Goal: Task Accomplishment & Management: Use online tool/utility

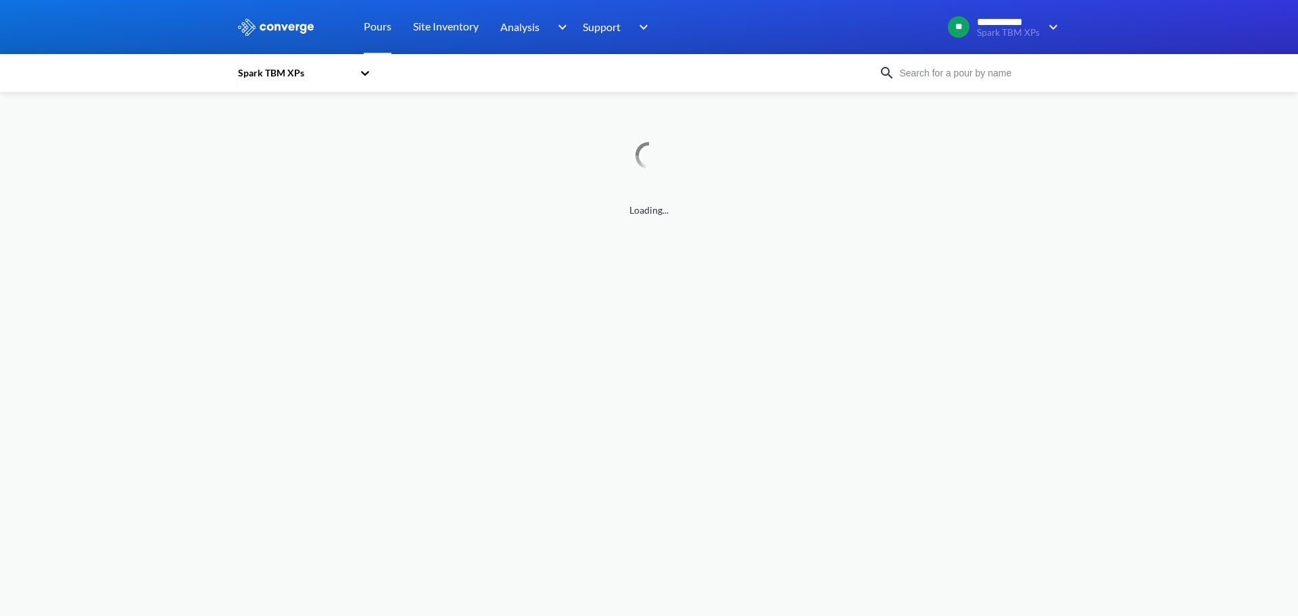
click at [924, 74] on input at bounding box center [977, 73] width 164 height 15
type input "xp03"
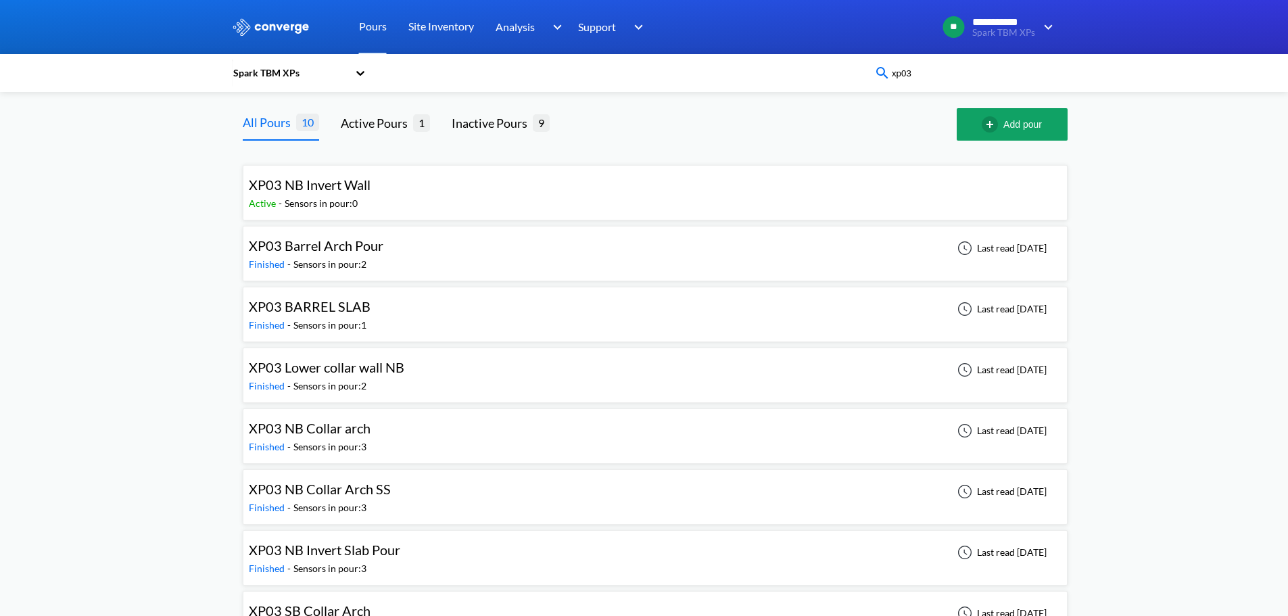
click at [387, 257] on div "Finished - Sensors in pour: 2" at bounding box center [319, 264] width 141 height 15
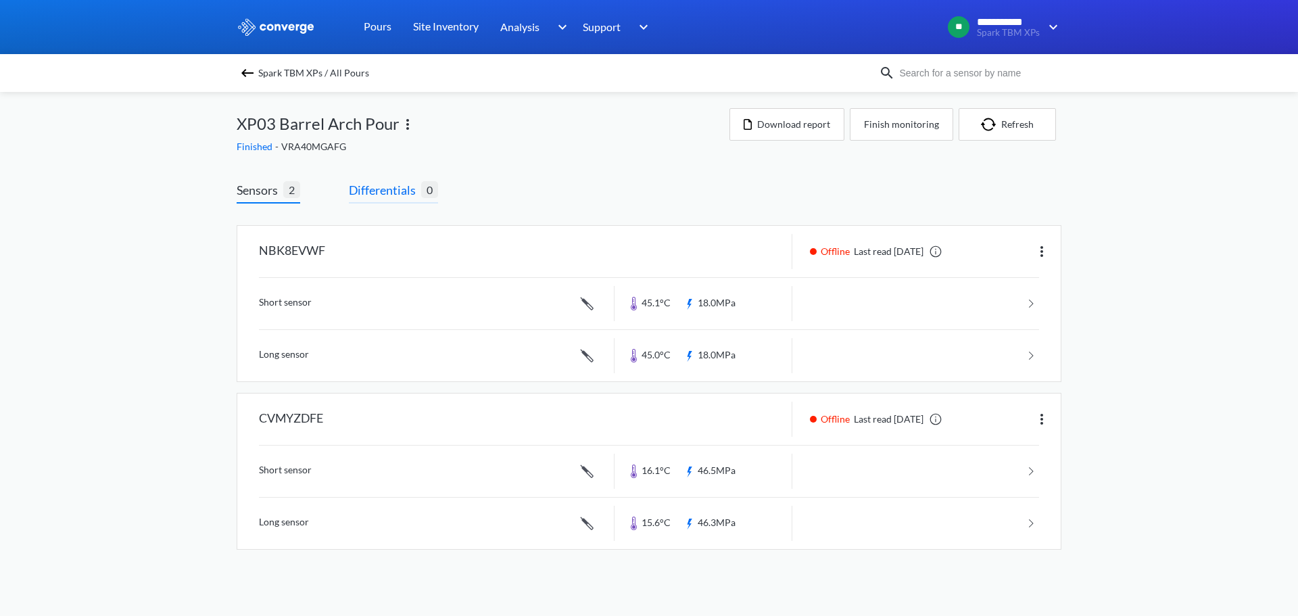
click at [383, 194] on span "Differentials" at bounding box center [385, 190] width 72 height 19
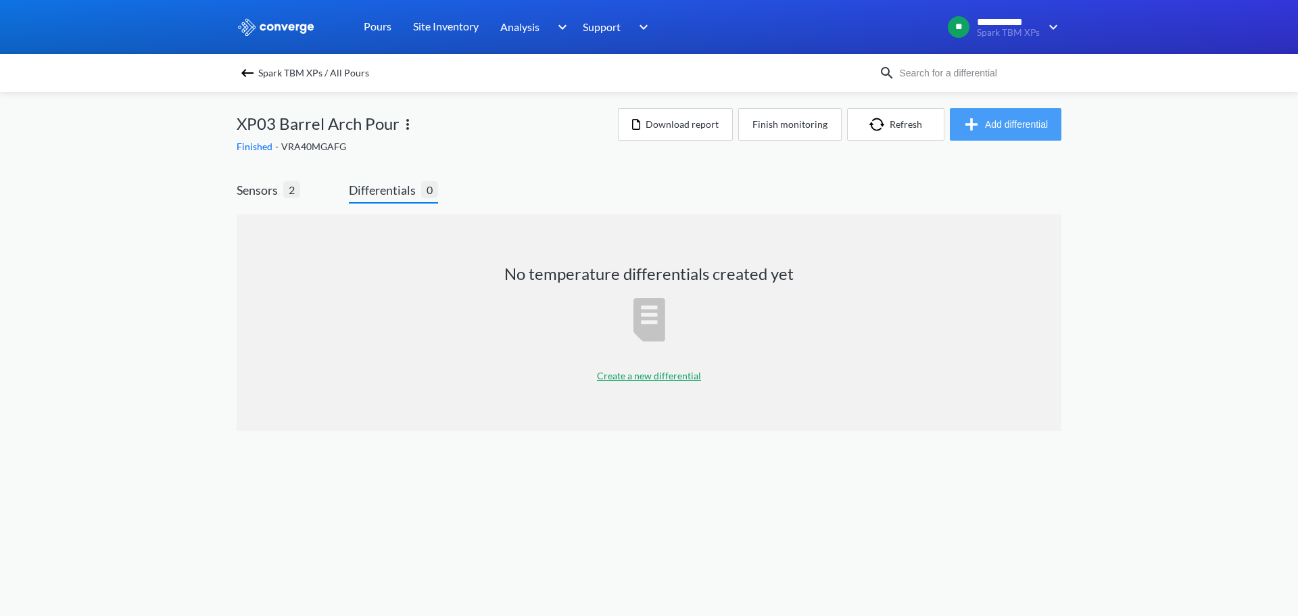
click at [985, 126] on button "Add differential" at bounding box center [1006, 124] width 112 height 32
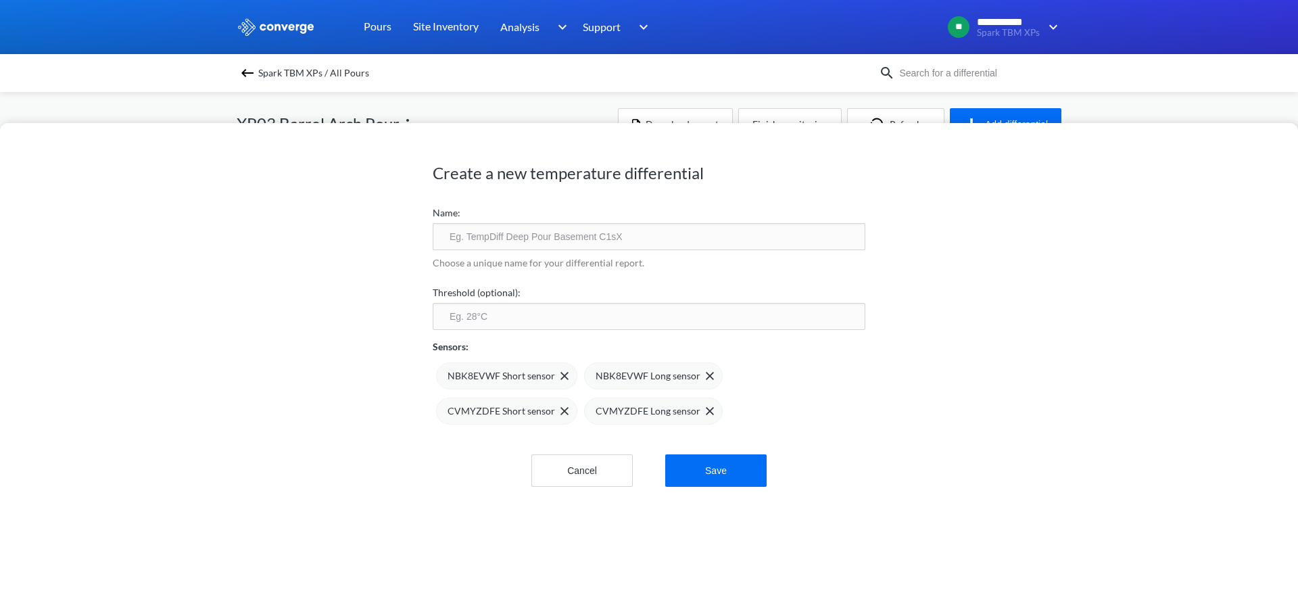
click at [742, 227] on input "text" at bounding box center [649, 236] width 433 height 27
type input "XP03 Barrel Arch 1"
click at [717, 333] on div "Sensors:" at bounding box center [649, 342] width 433 height 24
click at [715, 327] on input "number" at bounding box center [649, 316] width 433 height 27
type input "75"
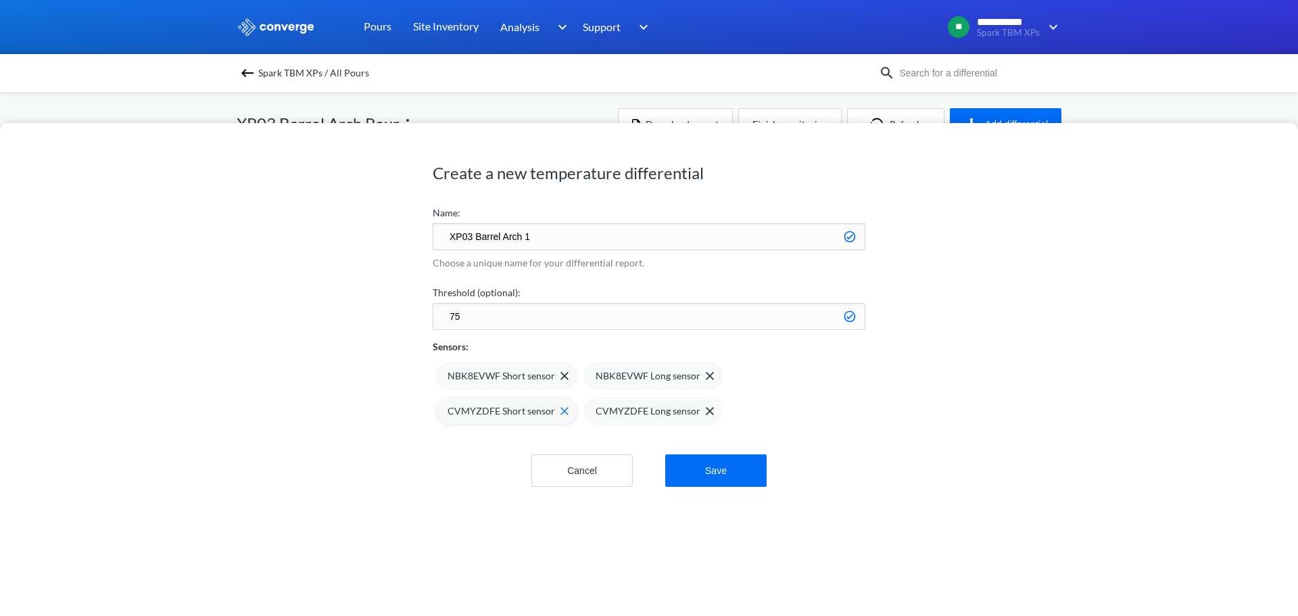
click at [561, 409] on img at bounding box center [565, 411] width 8 height 8
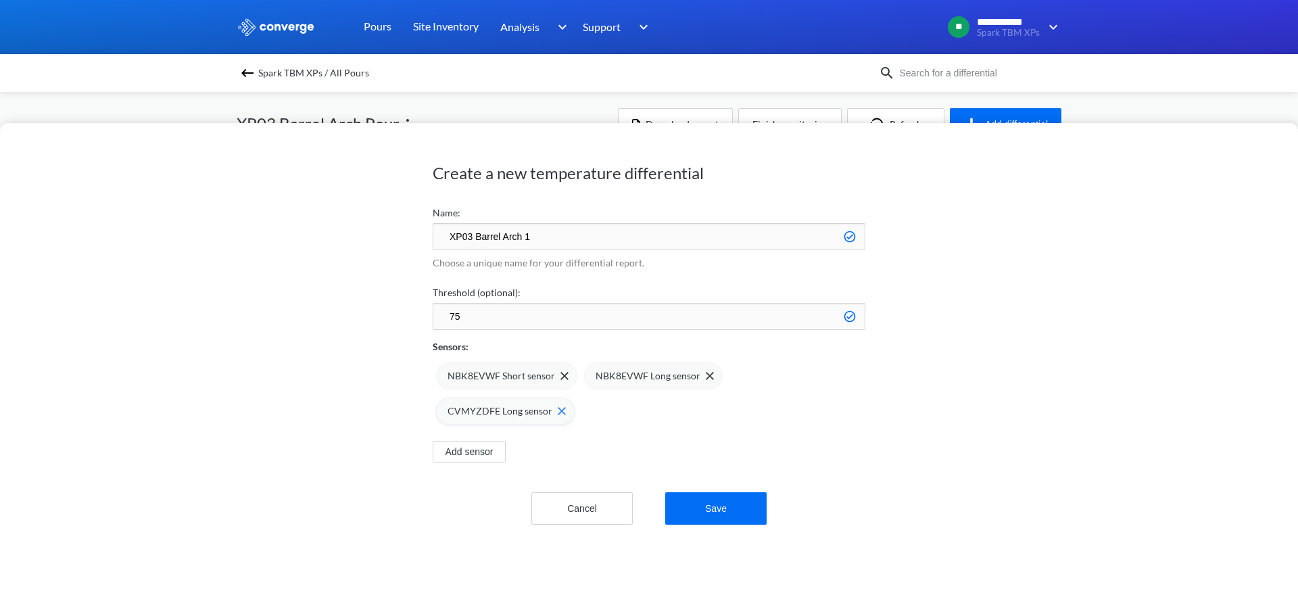
click at [558, 411] on img at bounding box center [562, 411] width 8 height 8
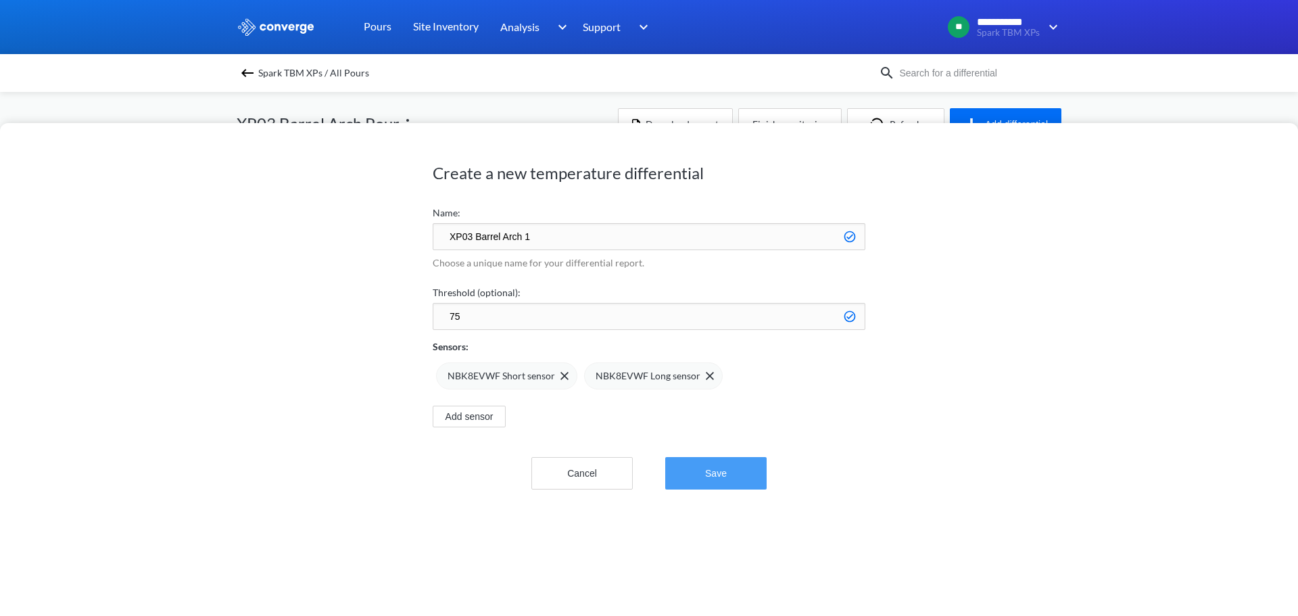
click at [709, 465] on button "Save" at bounding box center [715, 473] width 101 height 32
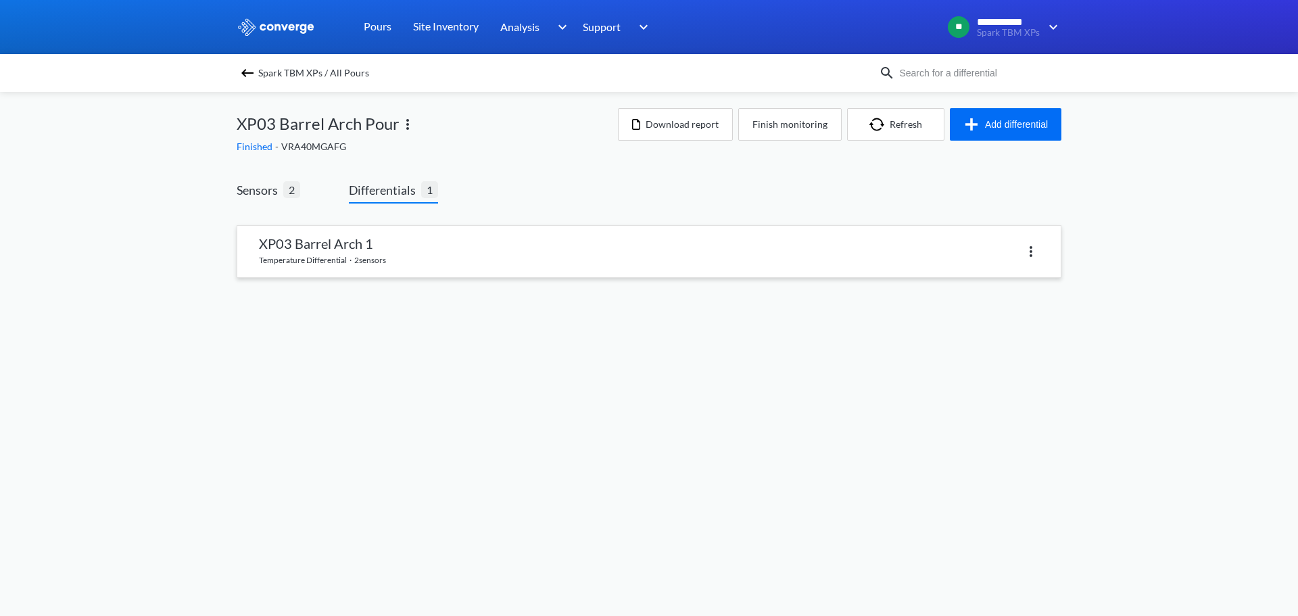
click at [456, 262] on link at bounding box center [649, 251] width 824 height 51
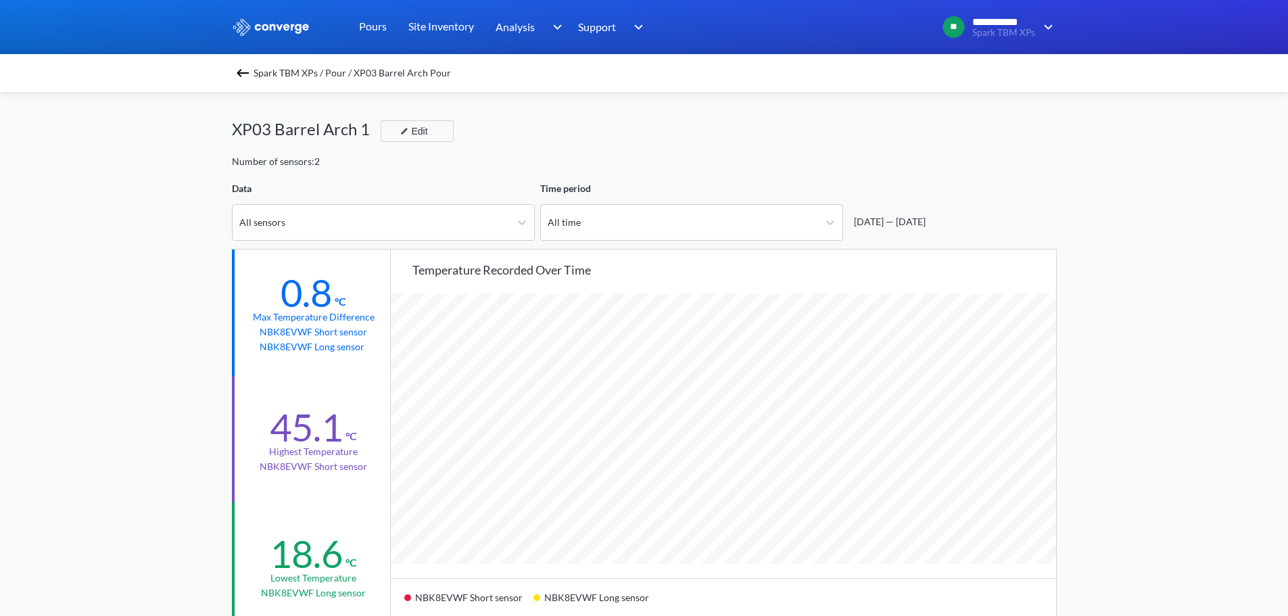
click at [251, 73] on img at bounding box center [243, 73] width 16 height 16
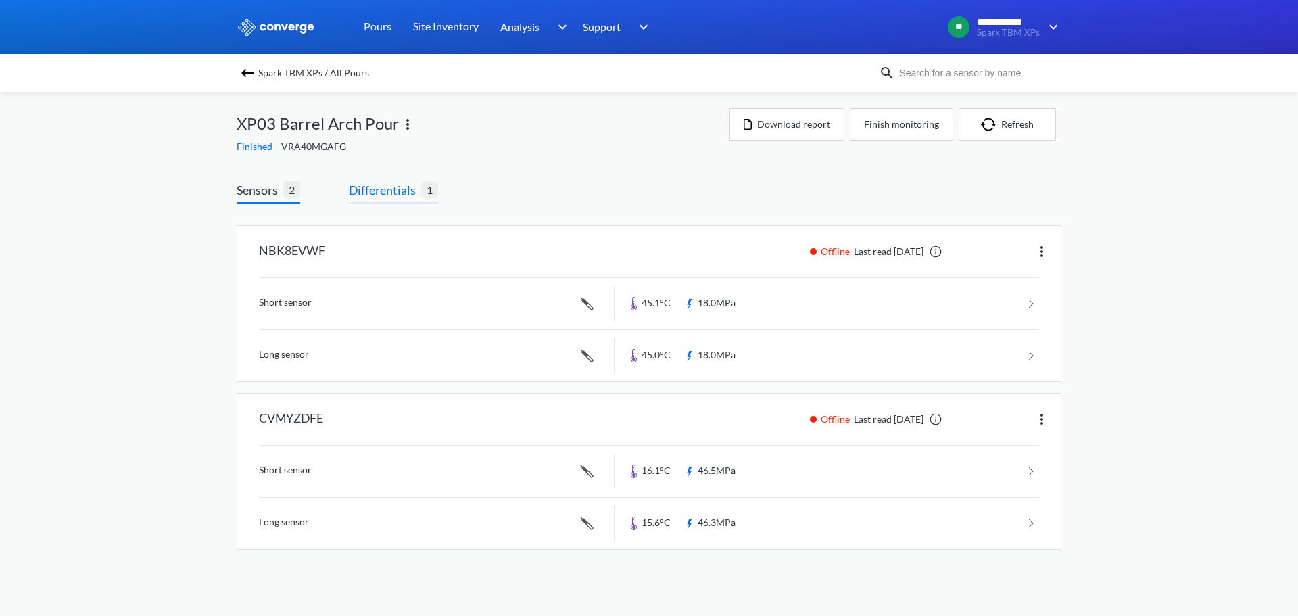
click at [394, 181] on span "Differentials" at bounding box center [385, 190] width 72 height 19
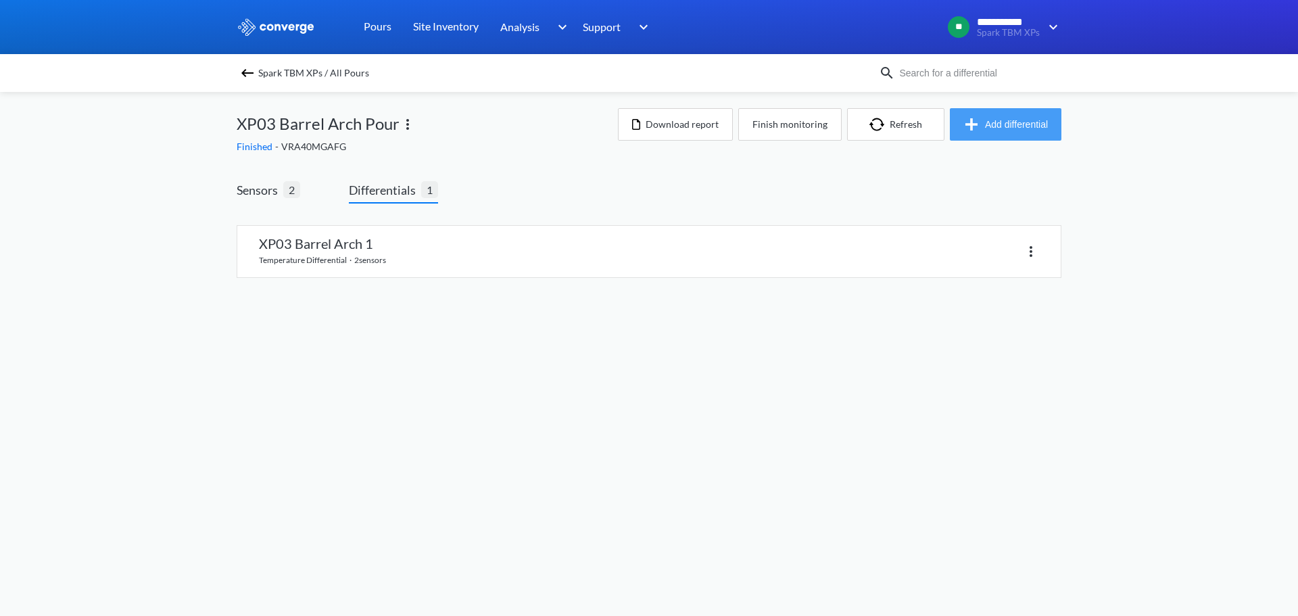
click at [1014, 122] on button "Add differential" at bounding box center [1006, 124] width 112 height 32
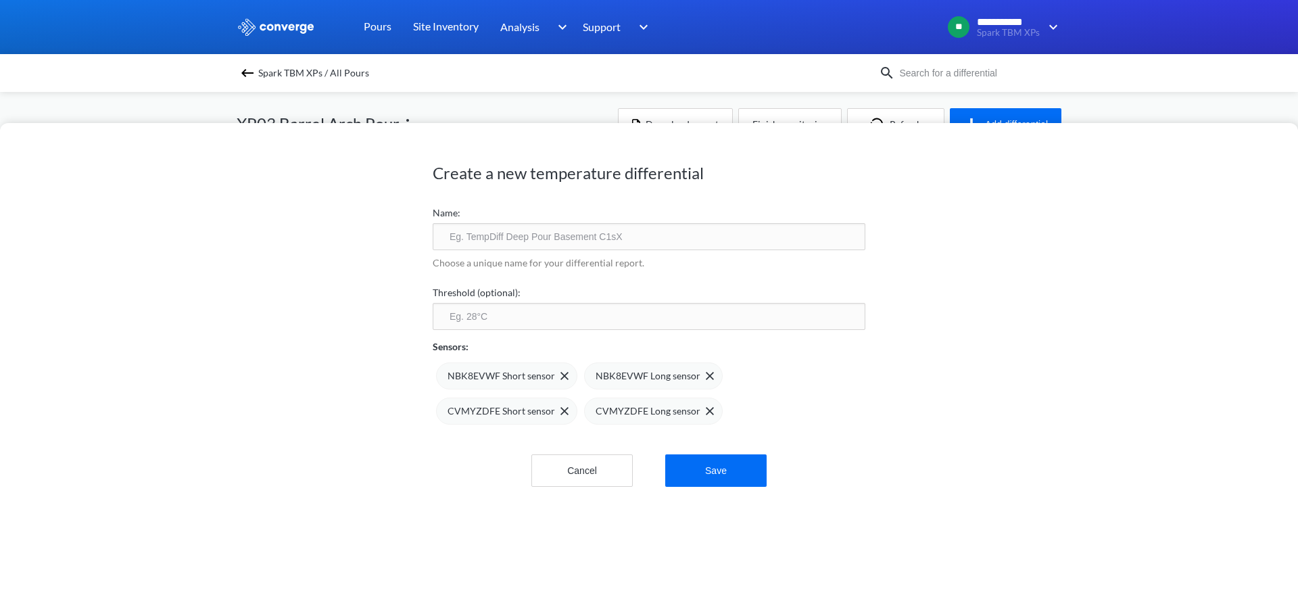
click at [558, 241] on input "text" at bounding box center [649, 236] width 433 height 27
type input "XP03 Barrel Arch 2"
click at [677, 274] on div "Choose a unique name for your differential report." at bounding box center [649, 265] width 433 height 30
click at [654, 313] on input "number" at bounding box center [649, 316] width 433 height 27
type input "75"
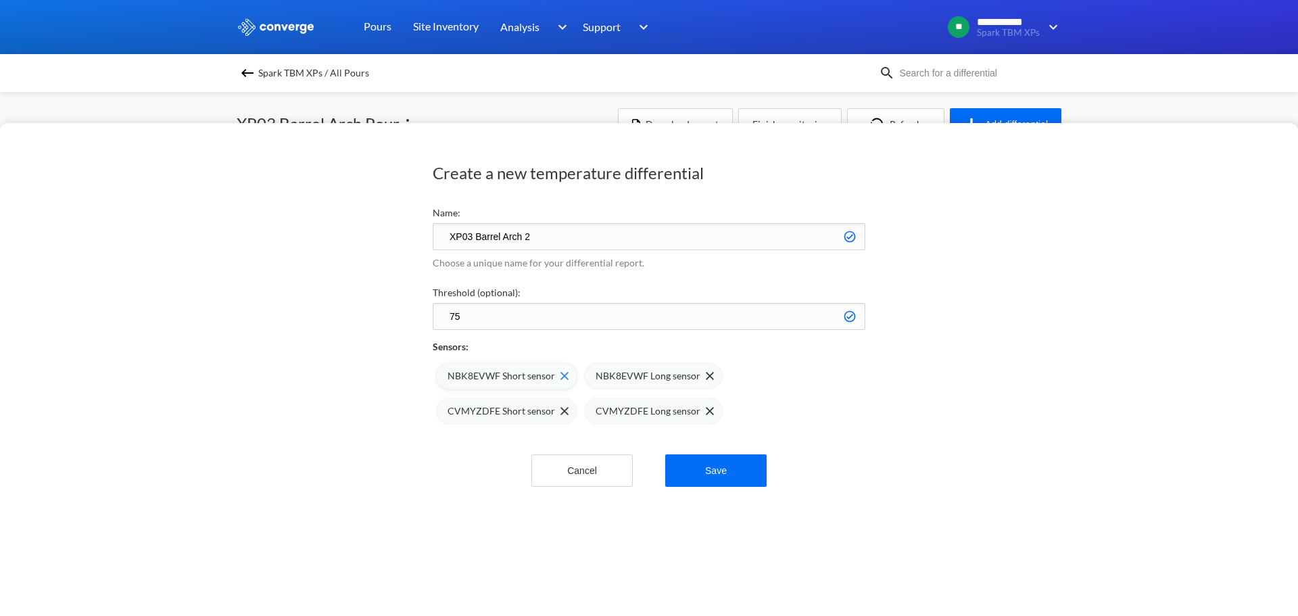
click at [561, 376] on img at bounding box center [565, 376] width 8 height 8
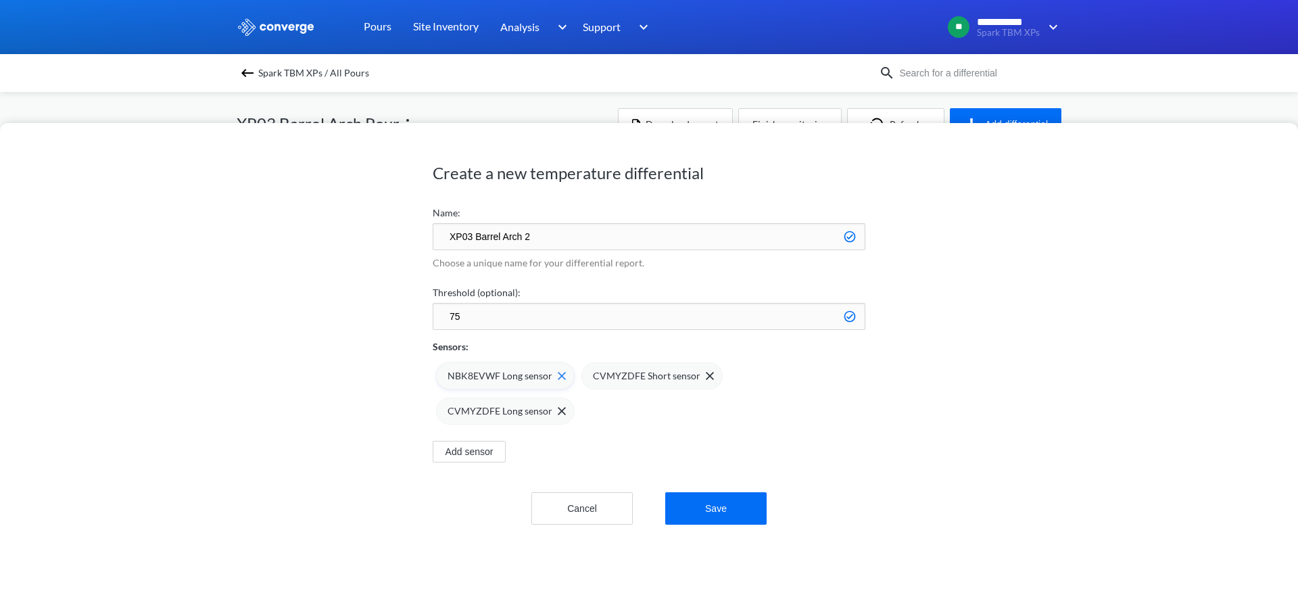
click at [559, 376] on img at bounding box center [562, 376] width 8 height 8
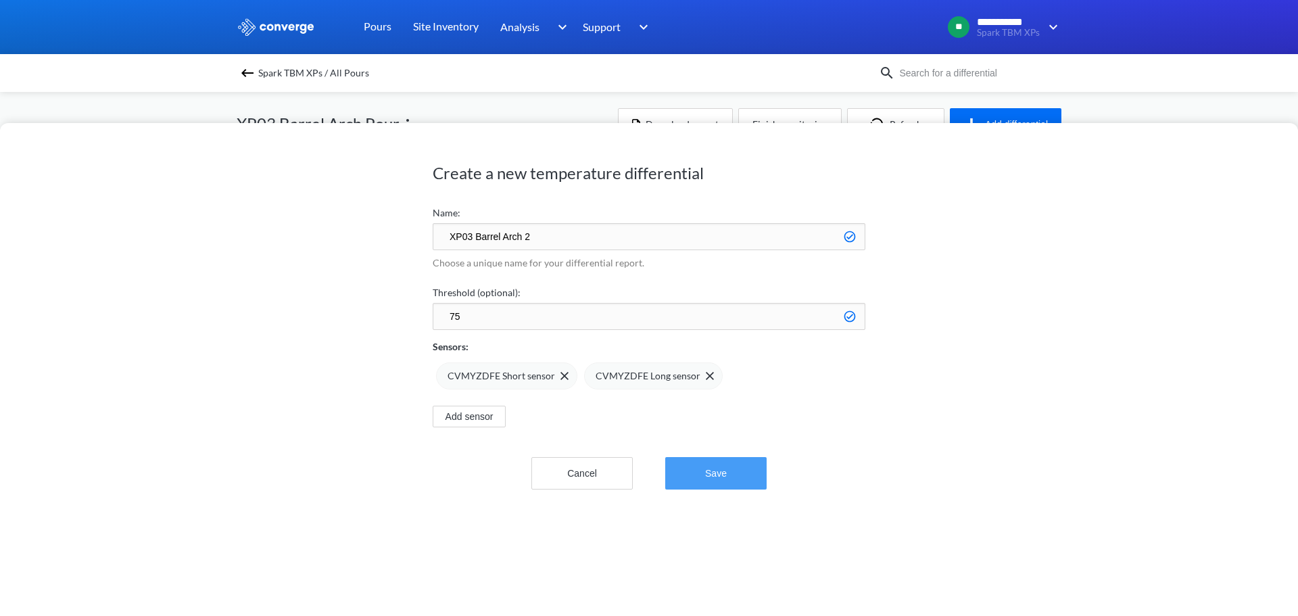
click at [717, 463] on button "Save" at bounding box center [715, 473] width 101 height 32
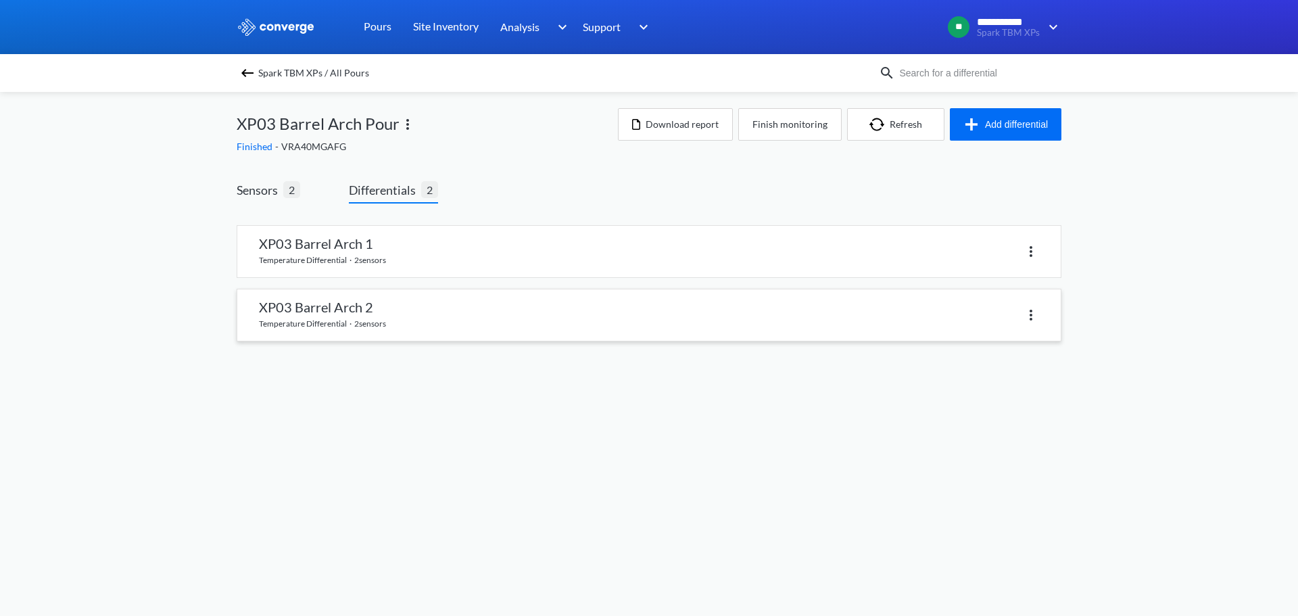
click at [603, 318] on link at bounding box center [649, 314] width 824 height 51
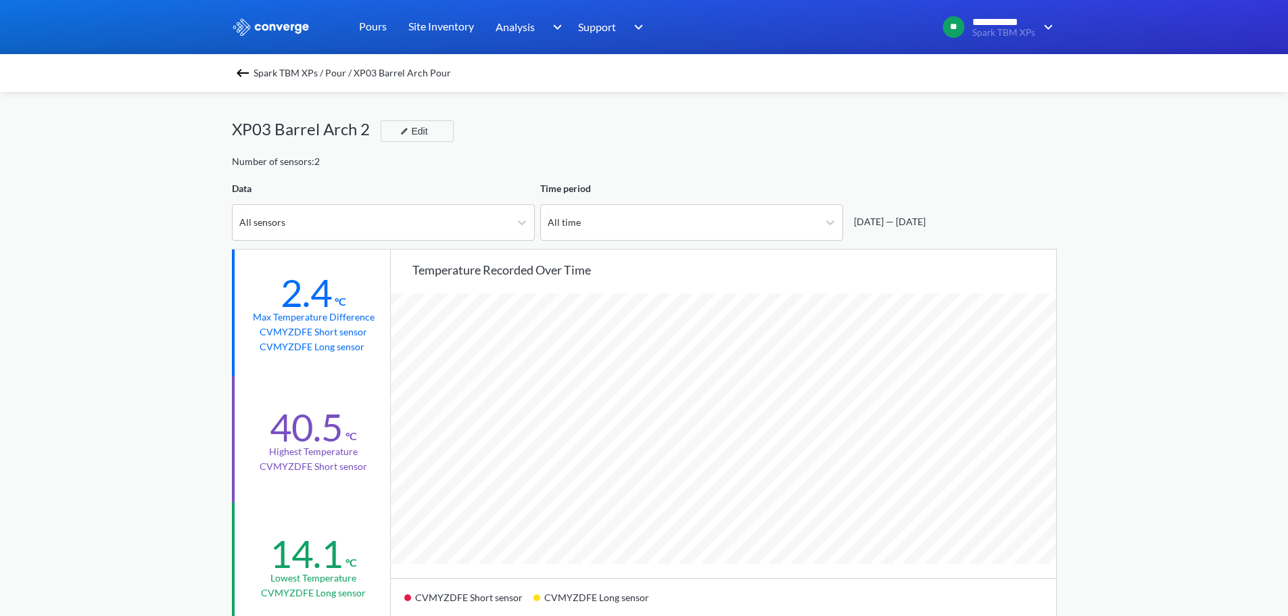
click at [241, 67] on img at bounding box center [243, 73] width 16 height 16
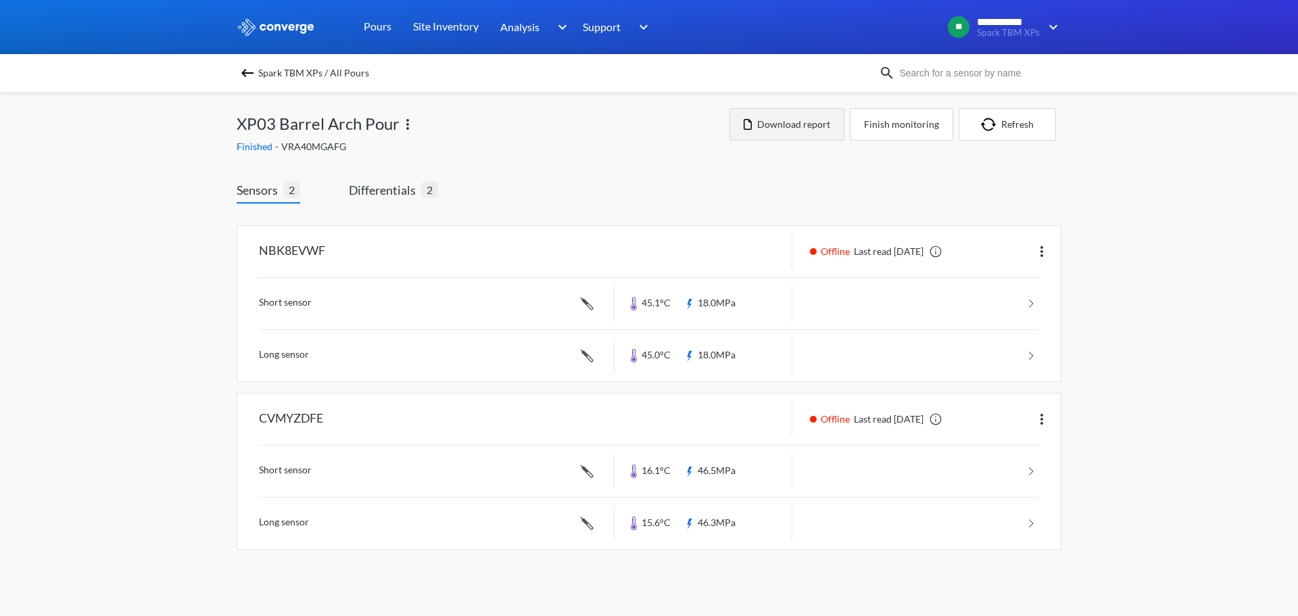
click at [777, 135] on button "Download report" at bounding box center [787, 124] width 115 height 32
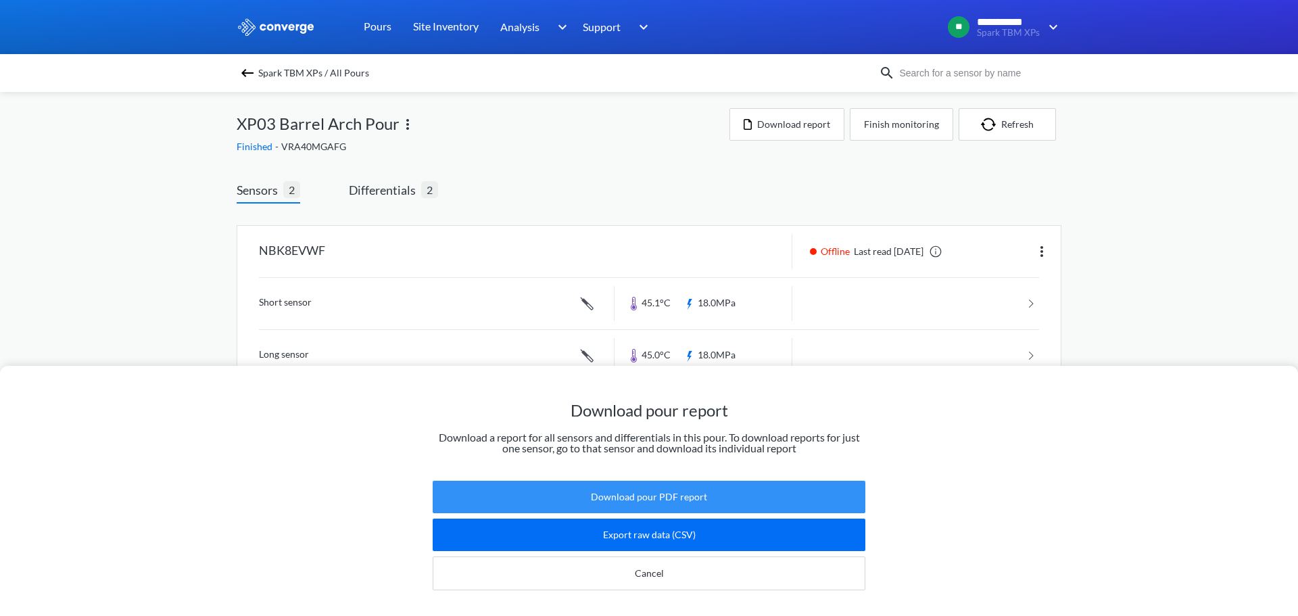
click at [679, 484] on button "Download pour PDF report" at bounding box center [649, 497] width 433 height 32
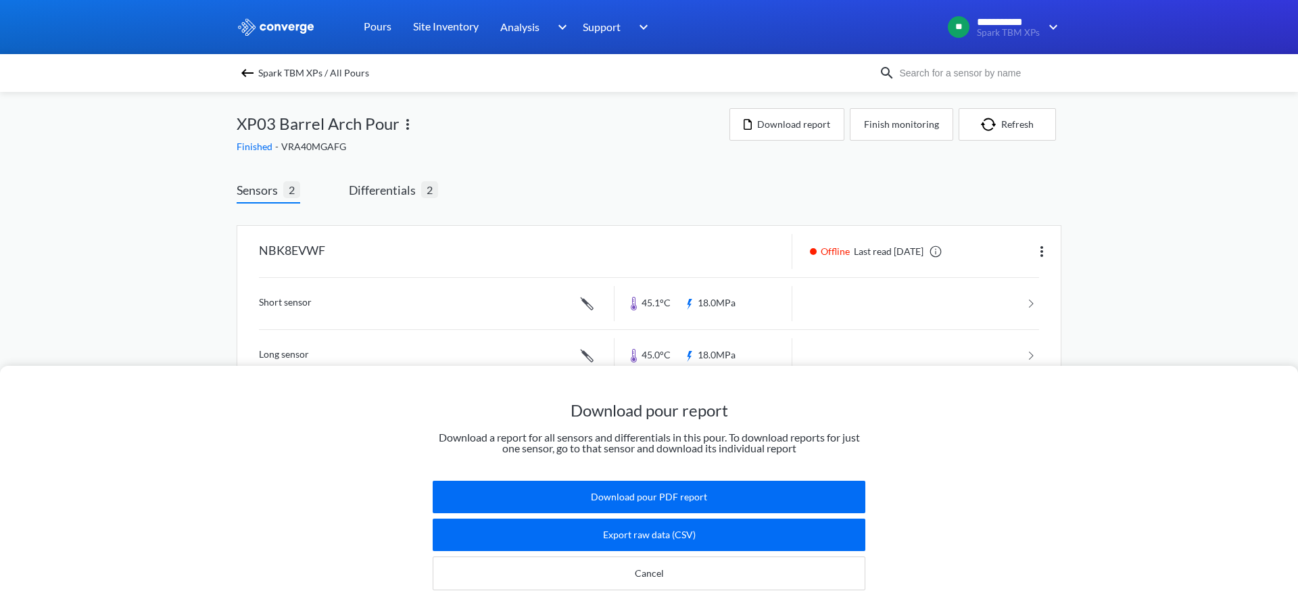
drag, startPoint x: 759, startPoint y: 183, endPoint x: 472, endPoint y: 61, distance: 311.8
click at [759, 183] on div "Download pour report Download a report for all sensors and differentials in thi…" at bounding box center [649, 308] width 1298 height 616
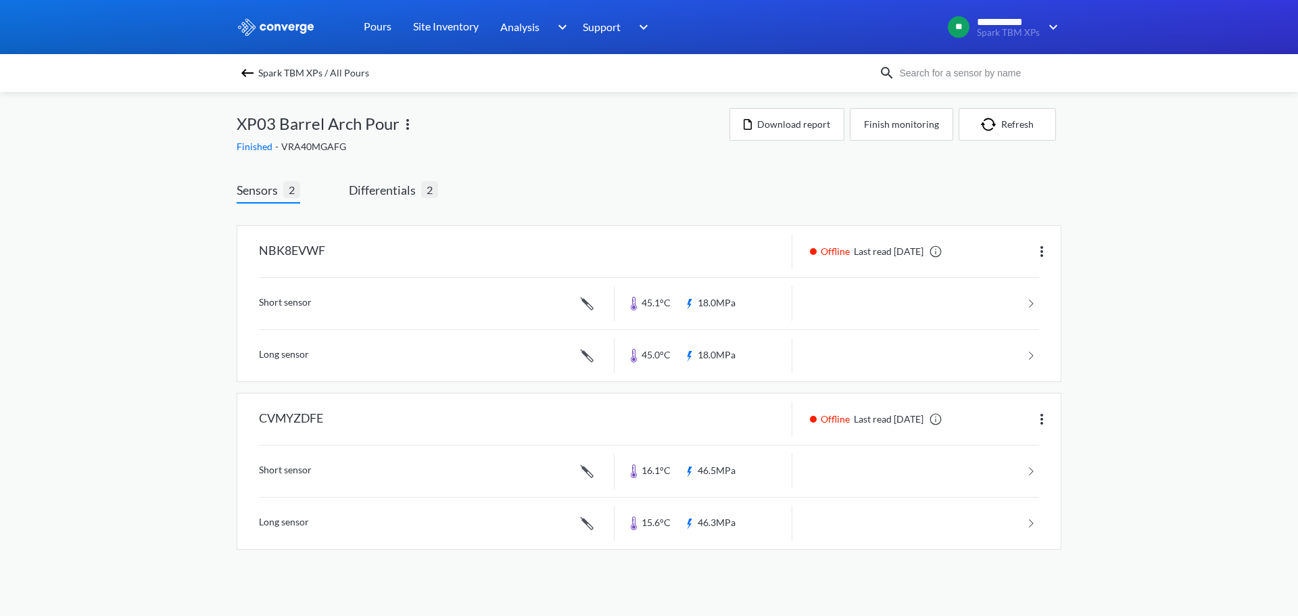
click at [243, 68] on img at bounding box center [247, 73] width 16 height 16
